Goal: Find specific page/section: Find specific page/section

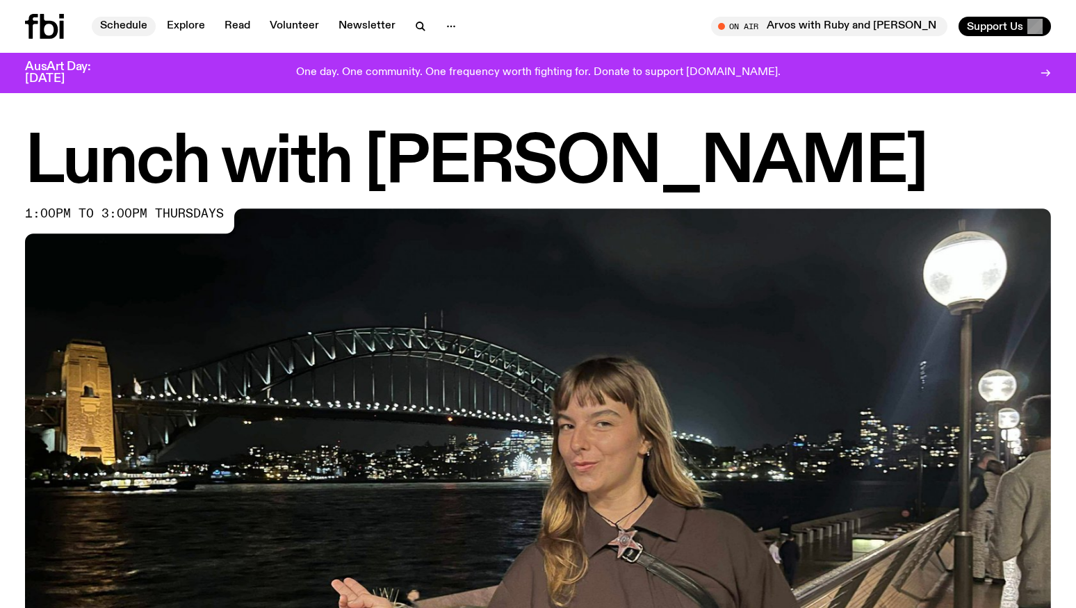
click at [136, 28] on link "Schedule" at bounding box center [124, 26] width 64 height 19
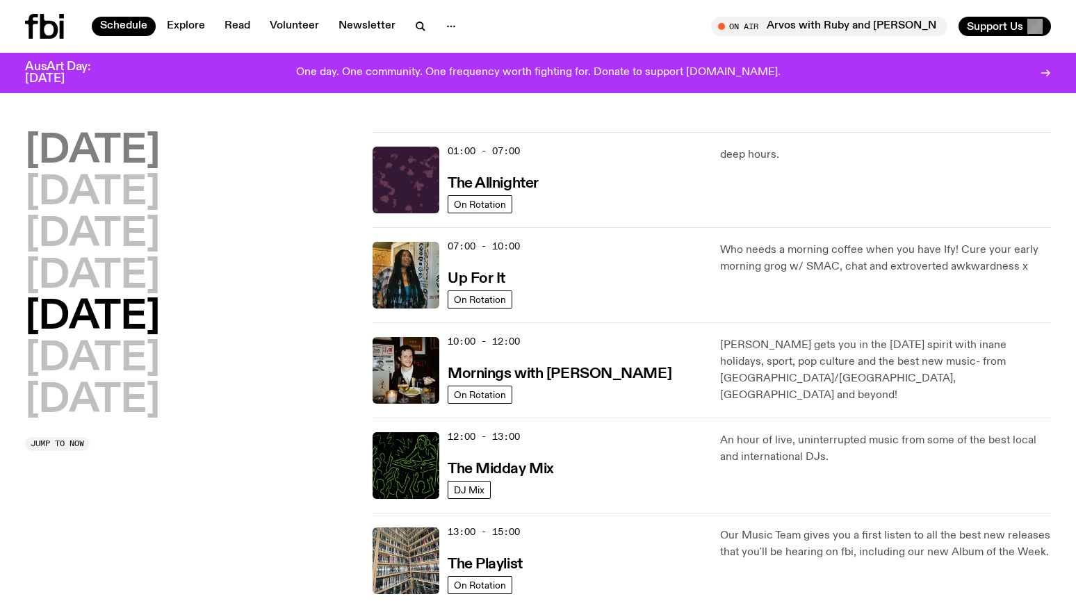
click at [145, 151] on h2 "[DATE]" at bounding box center [92, 151] width 135 height 39
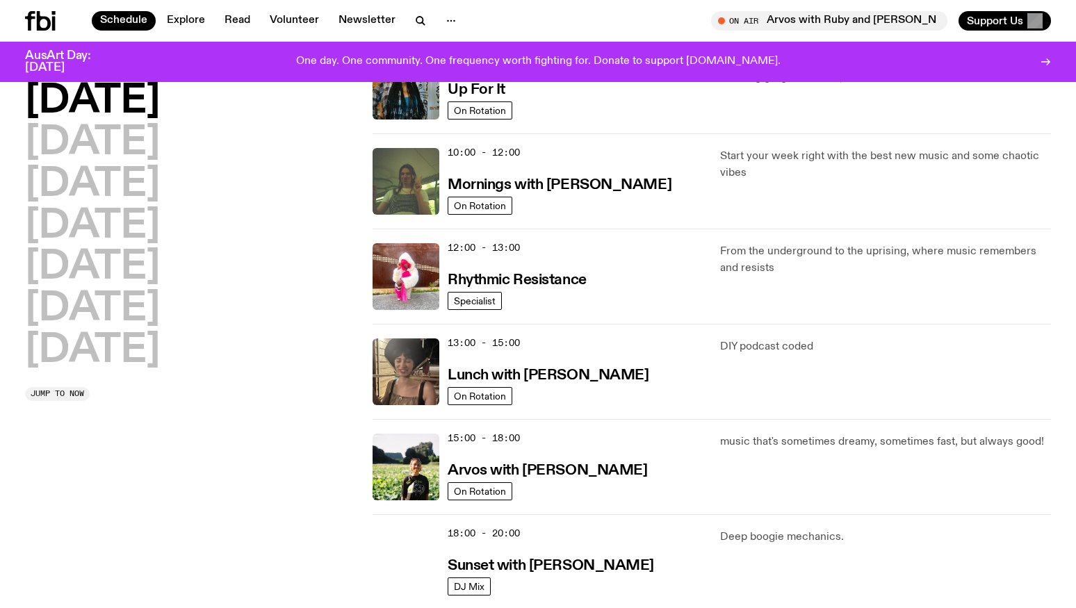
scroll to position [247, 0]
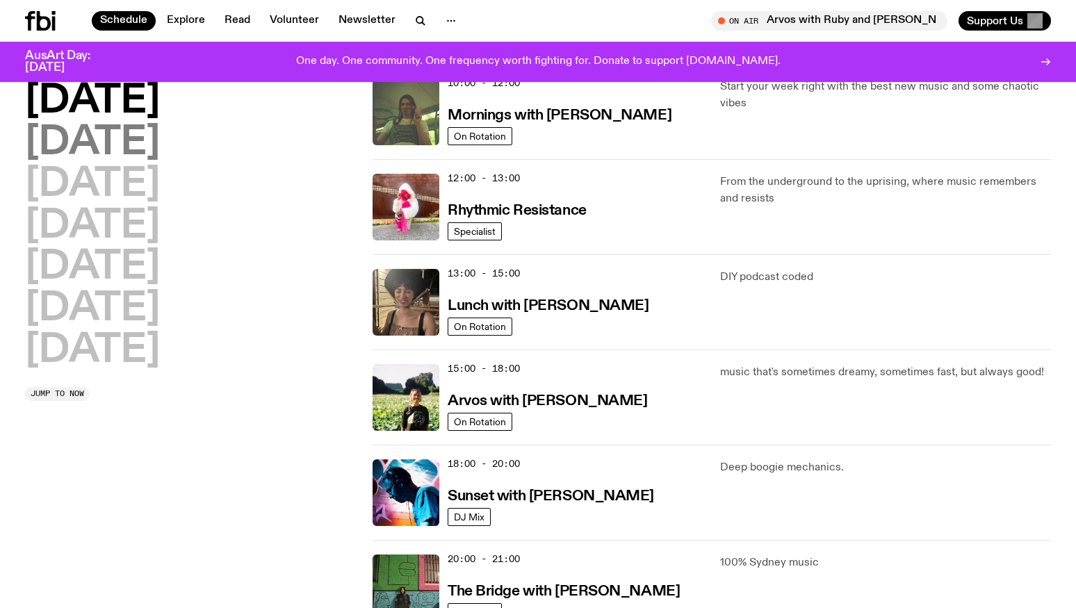
click at [83, 149] on h2 "[DATE]" at bounding box center [92, 143] width 135 height 39
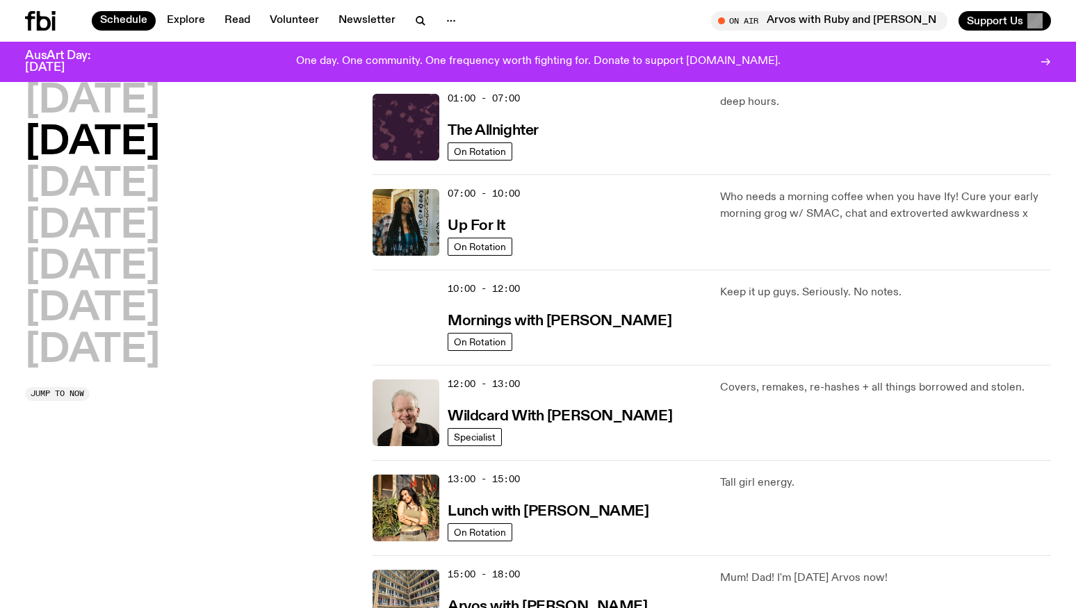
scroll to position [39, 0]
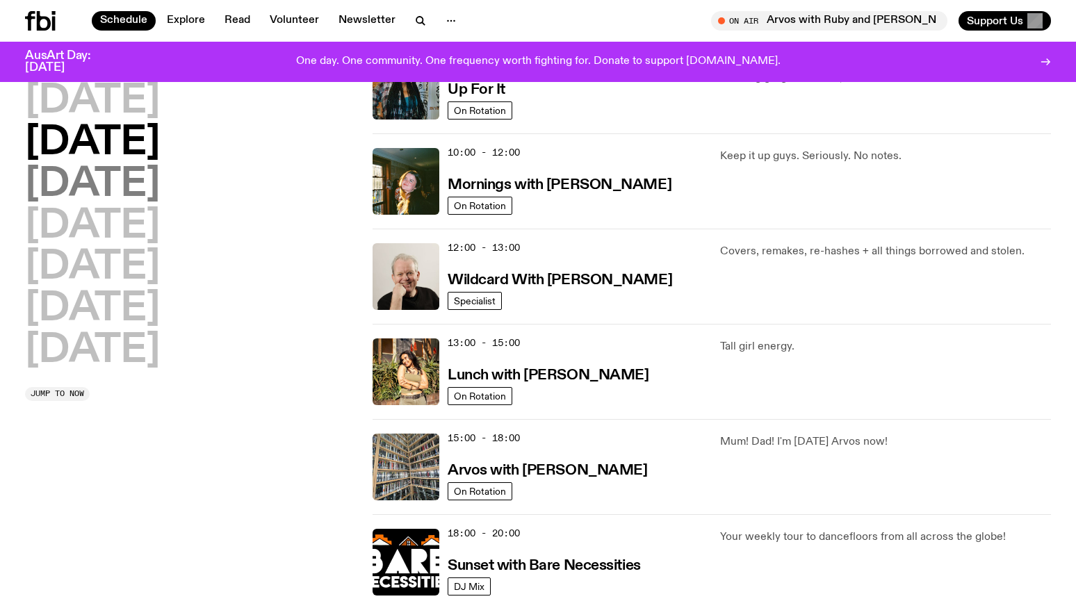
click at [61, 174] on h2 "[DATE]" at bounding box center [92, 184] width 135 height 39
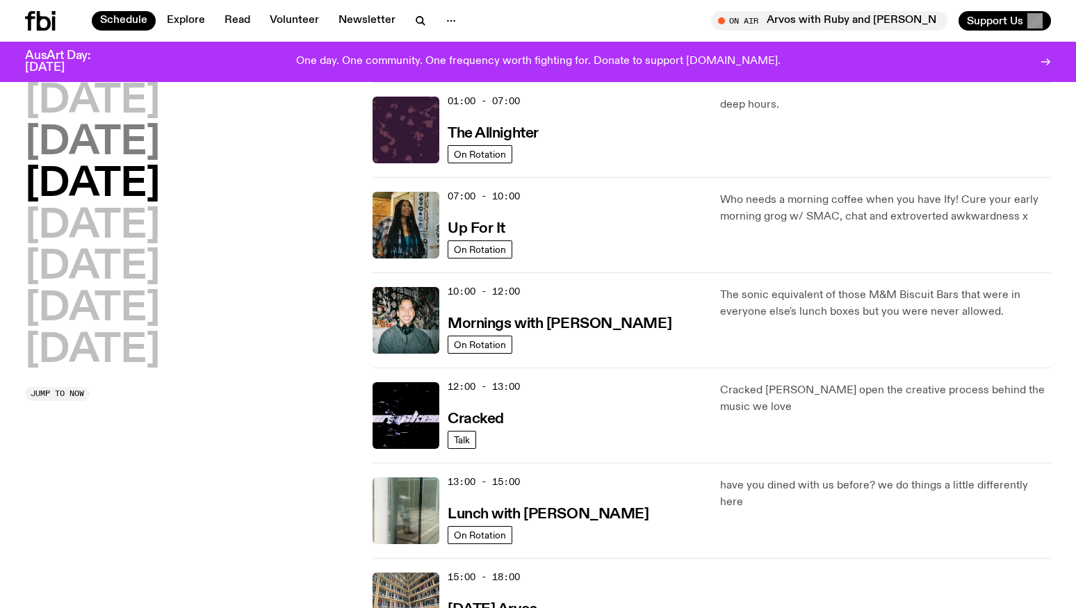
click at [97, 139] on h2 "[DATE]" at bounding box center [92, 143] width 135 height 39
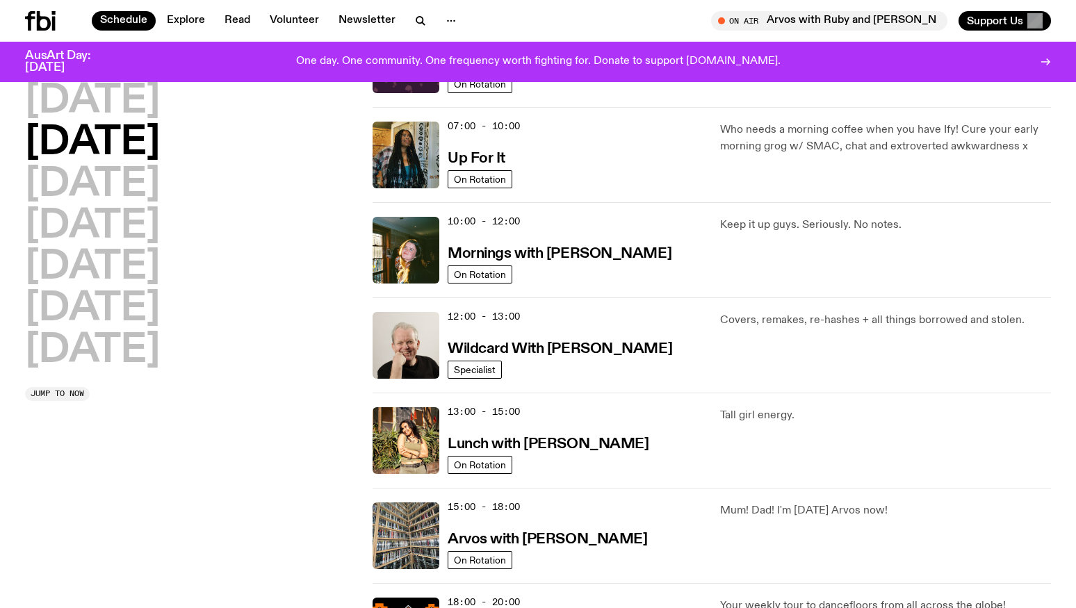
scroll to position [178, 0]
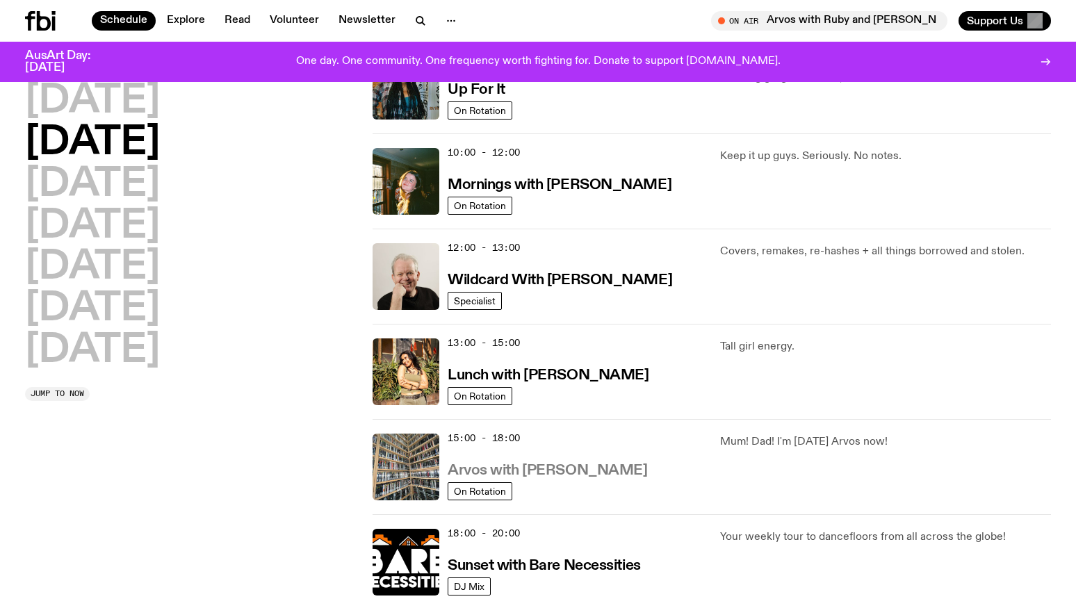
drag, startPoint x: 603, startPoint y: 468, endPoint x: 586, endPoint y: 468, distance: 16.7
click at [586, 468] on h3 "Arvos with [PERSON_NAME]" at bounding box center [547, 471] width 199 height 15
